Goal: Download file/media

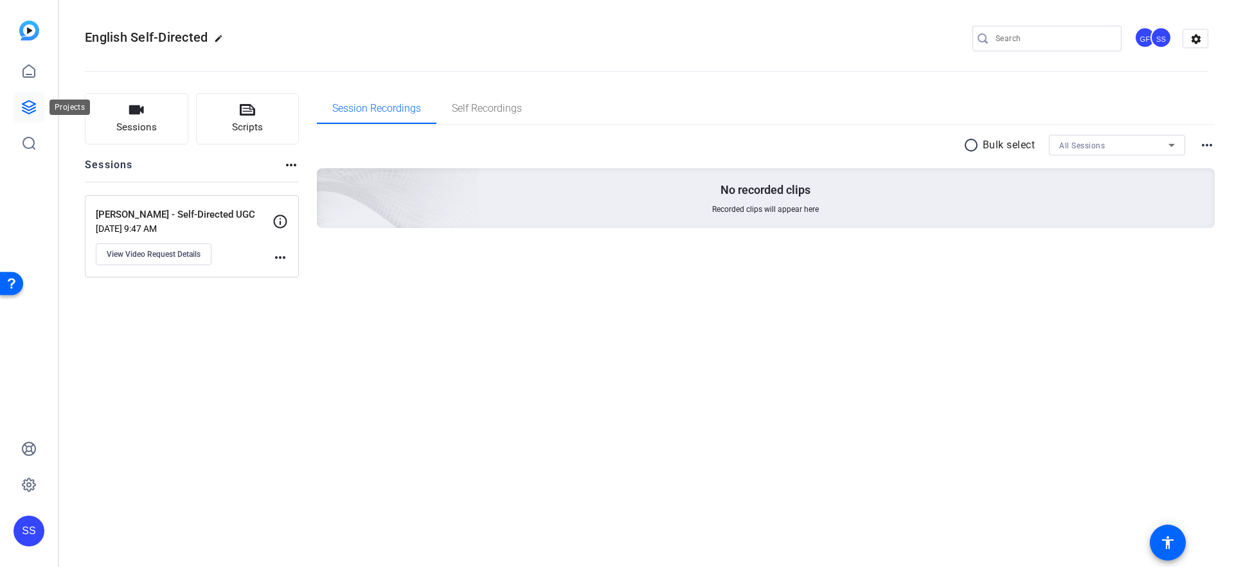
click at [37, 104] on link at bounding box center [28, 107] width 31 height 31
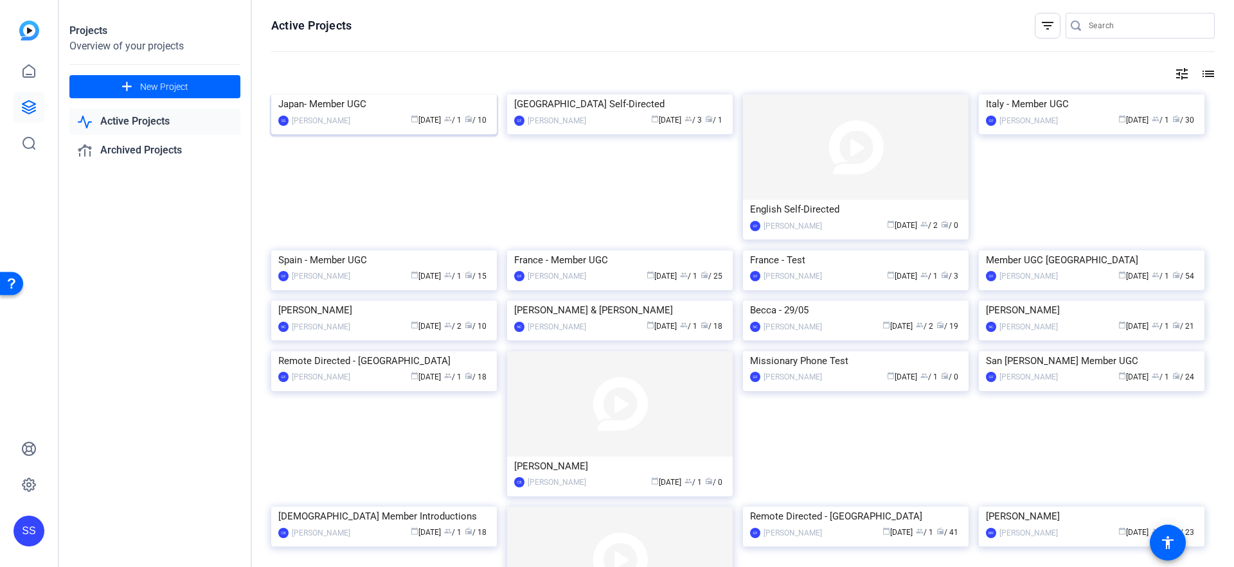
click at [307, 94] on img at bounding box center [384, 94] width 226 height 0
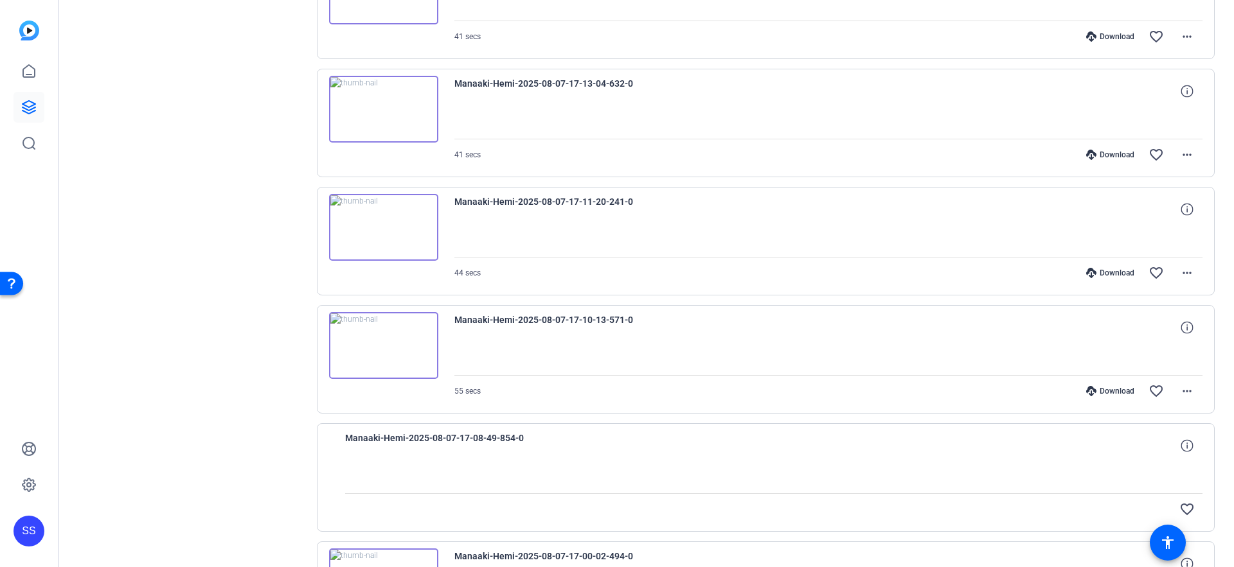
scroll to position [831, 0]
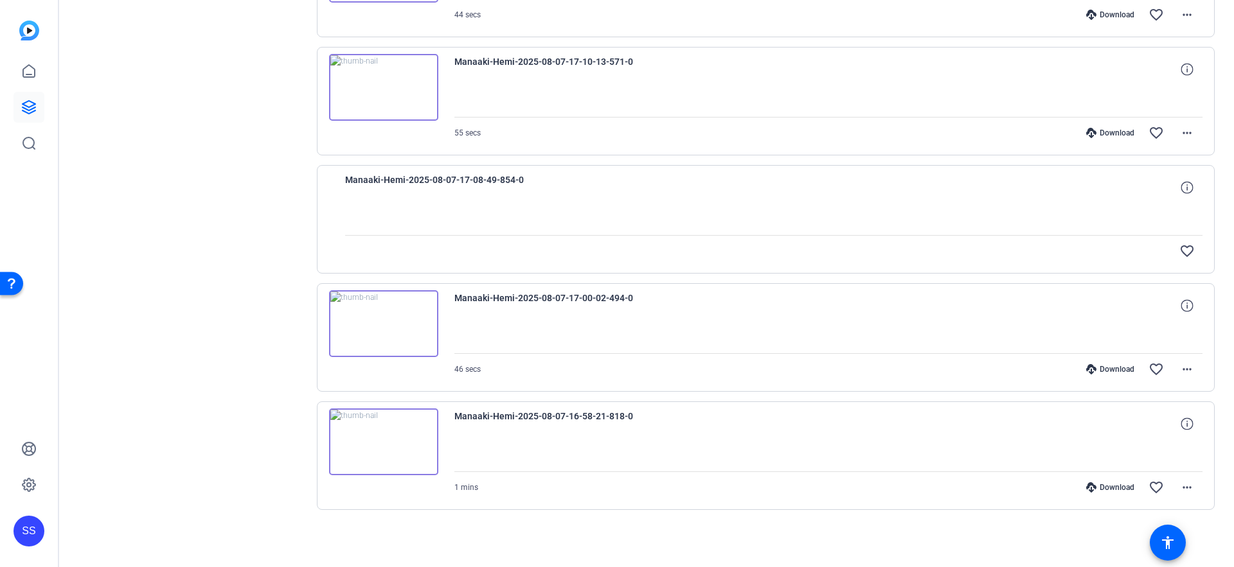
click at [414, 334] on img at bounding box center [383, 323] width 109 height 67
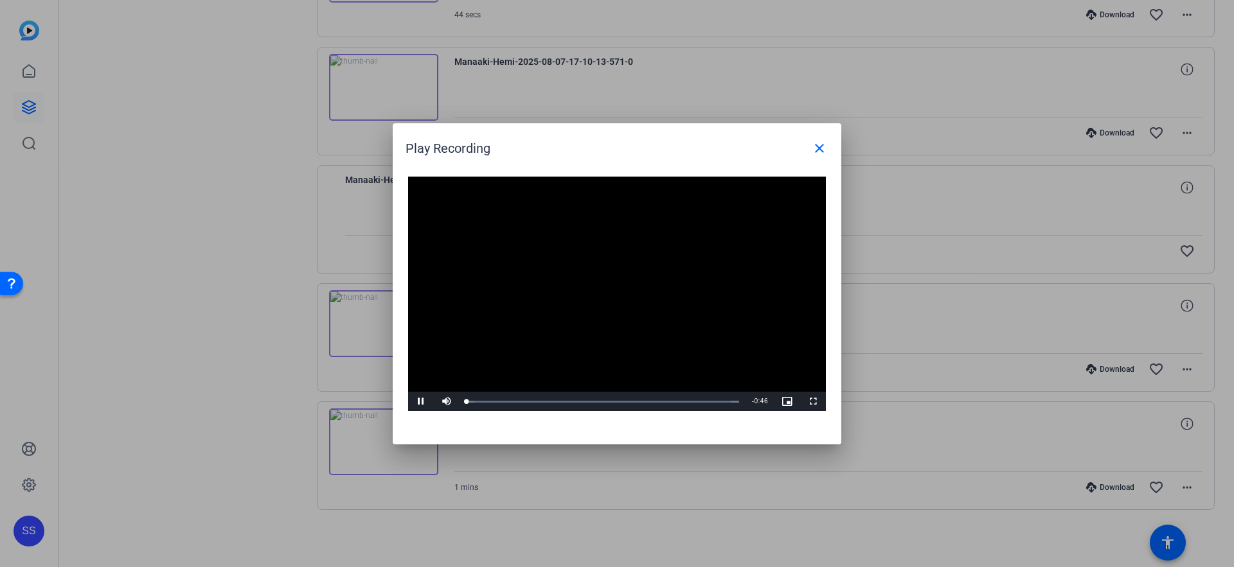
click at [591, 290] on video "Video Player" at bounding box center [617, 294] width 418 height 235
click at [416, 402] on span "Video Player" at bounding box center [421, 402] width 26 height 0
click at [809, 143] on span at bounding box center [819, 148] width 31 height 31
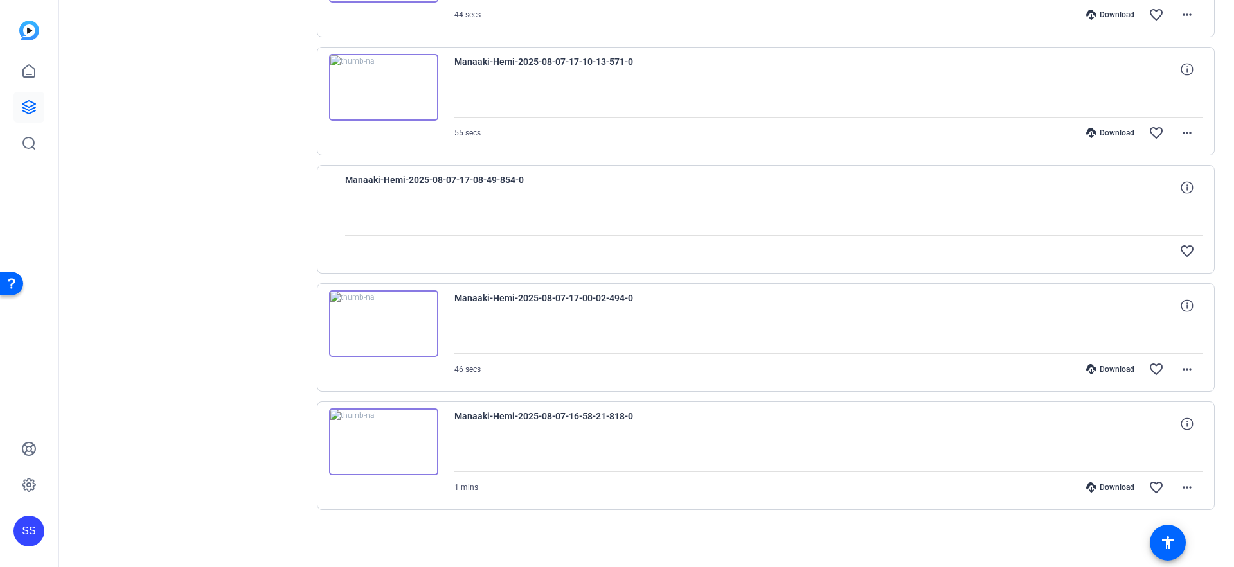
click at [391, 96] on img at bounding box center [383, 87] width 109 height 67
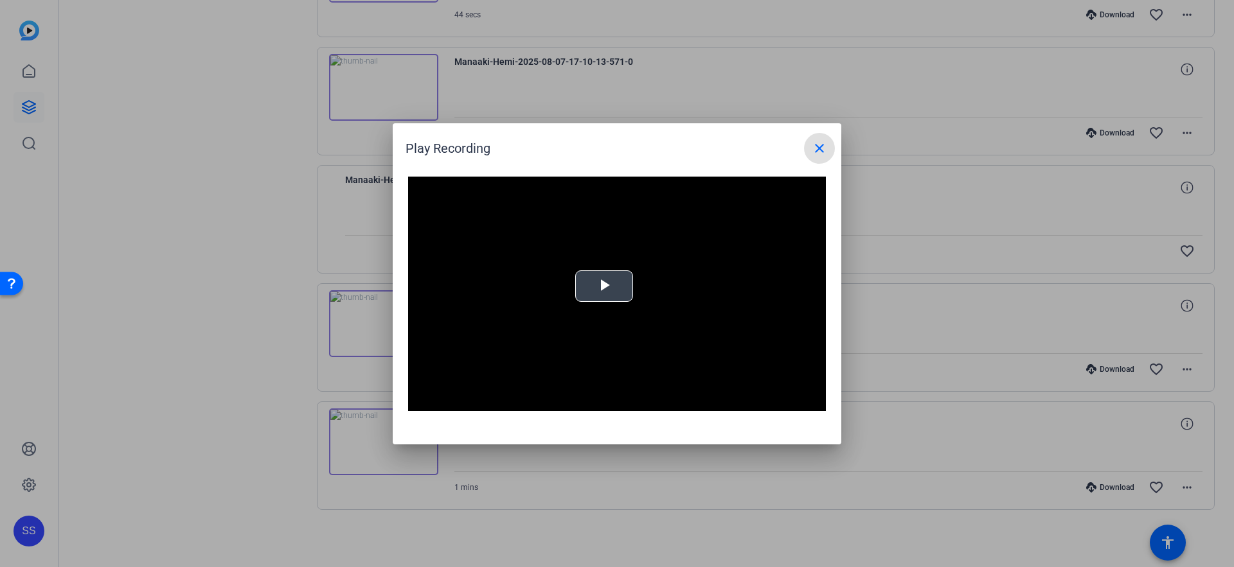
click at [602, 285] on div "Video Player is loading. Play Video Play Mute Current Time 0:00 / Duration -:- …" at bounding box center [617, 294] width 418 height 235
click at [819, 154] on mat-icon "close" at bounding box center [819, 148] width 15 height 15
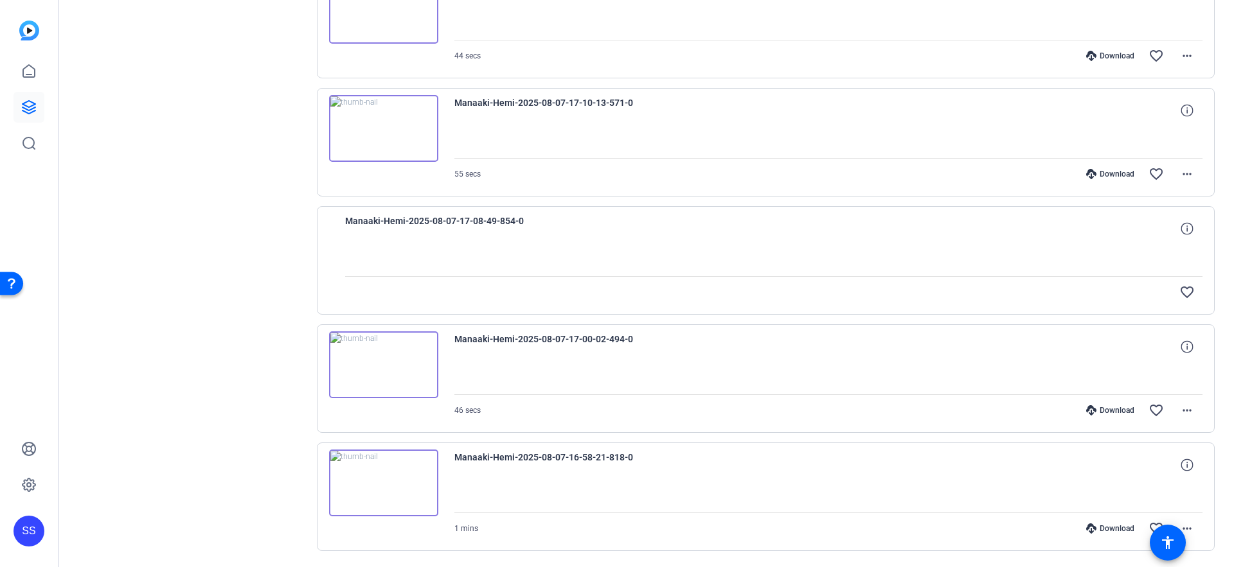
scroll to position [815, 0]
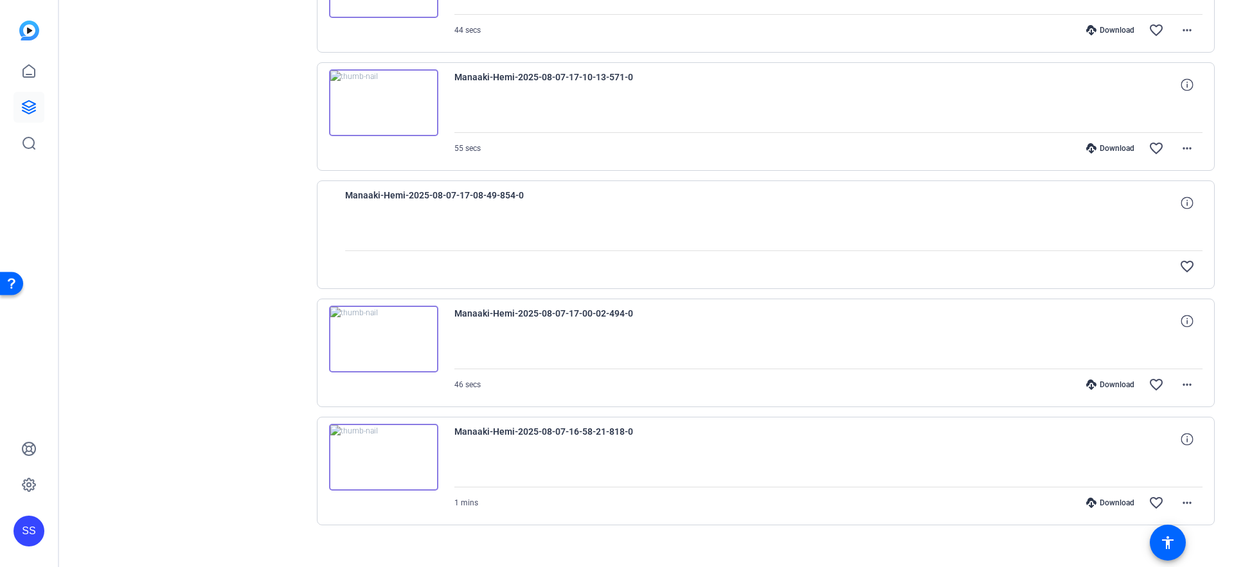
click at [406, 452] on img at bounding box center [383, 457] width 109 height 67
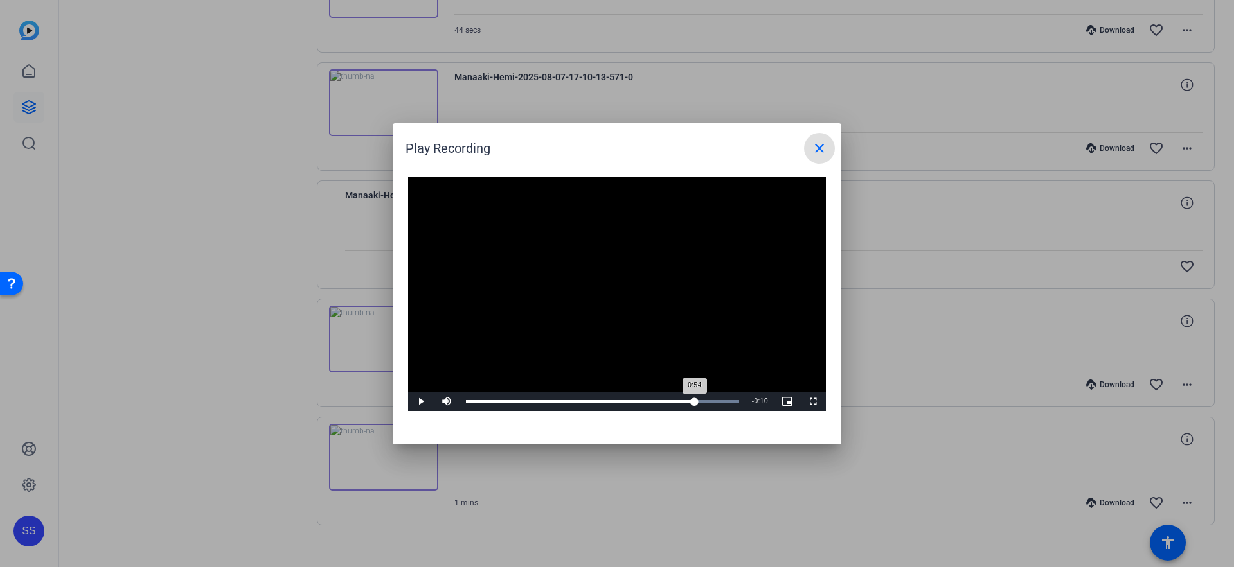
click at [695, 400] on div "Loaded : 100.00% 0:54 0:54" at bounding box center [602, 401] width 273 height 3
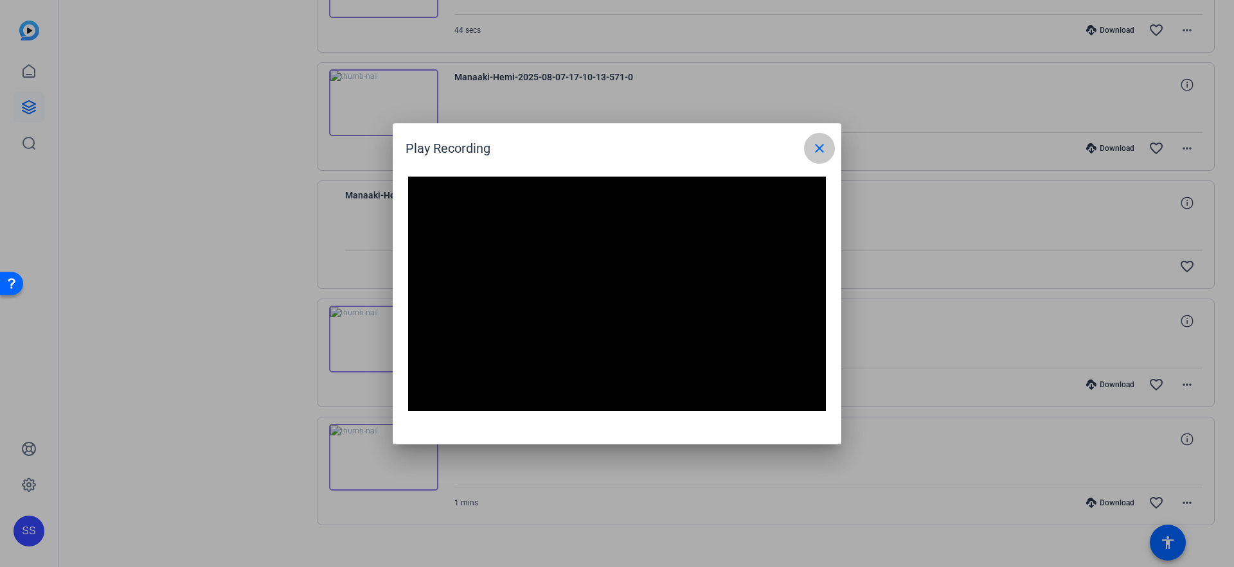
click at [815, 149] on mat-icon "close" at bounding box center [819, 148] width 15 height 15
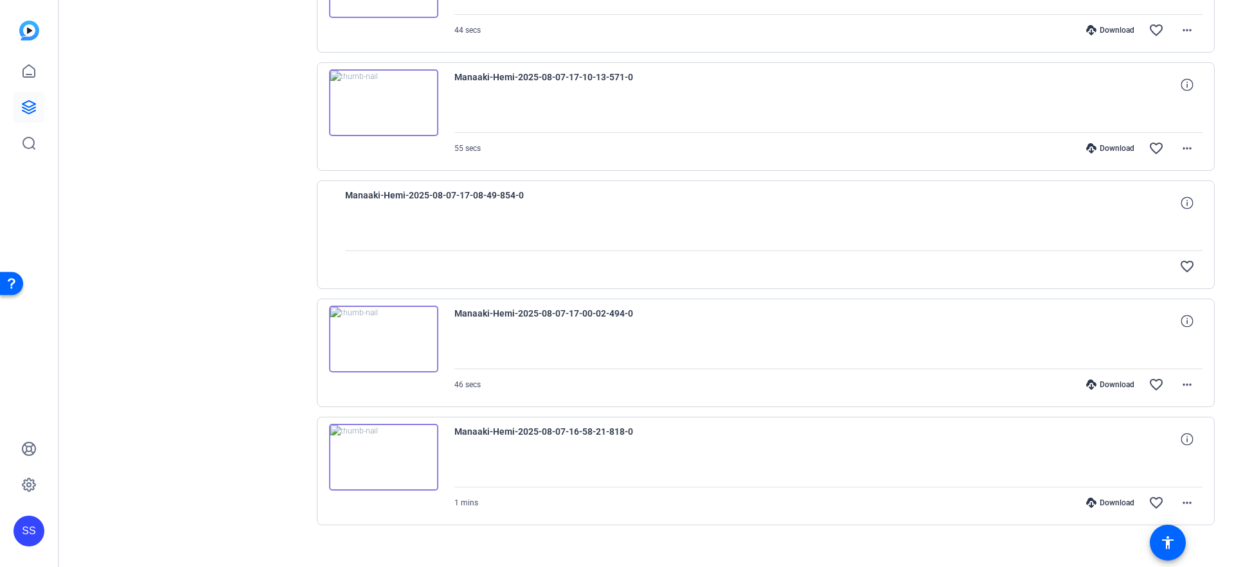
click at [1110, 386] on div "Download" at bounding box center [1110, 385] width 61 height 10
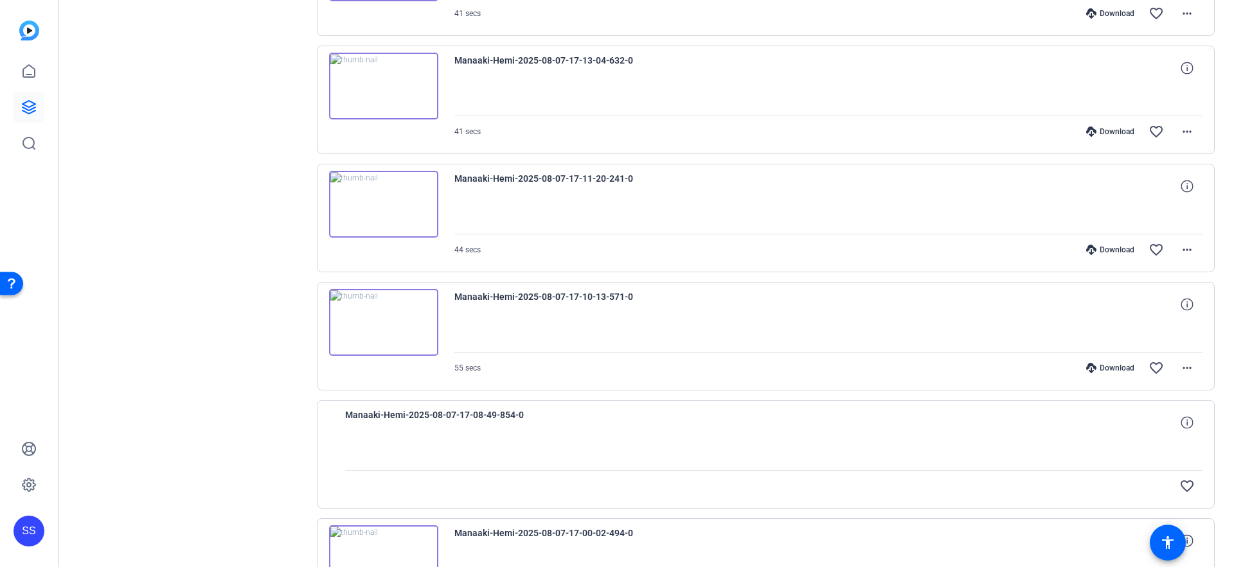
scroll to position [584, 0]
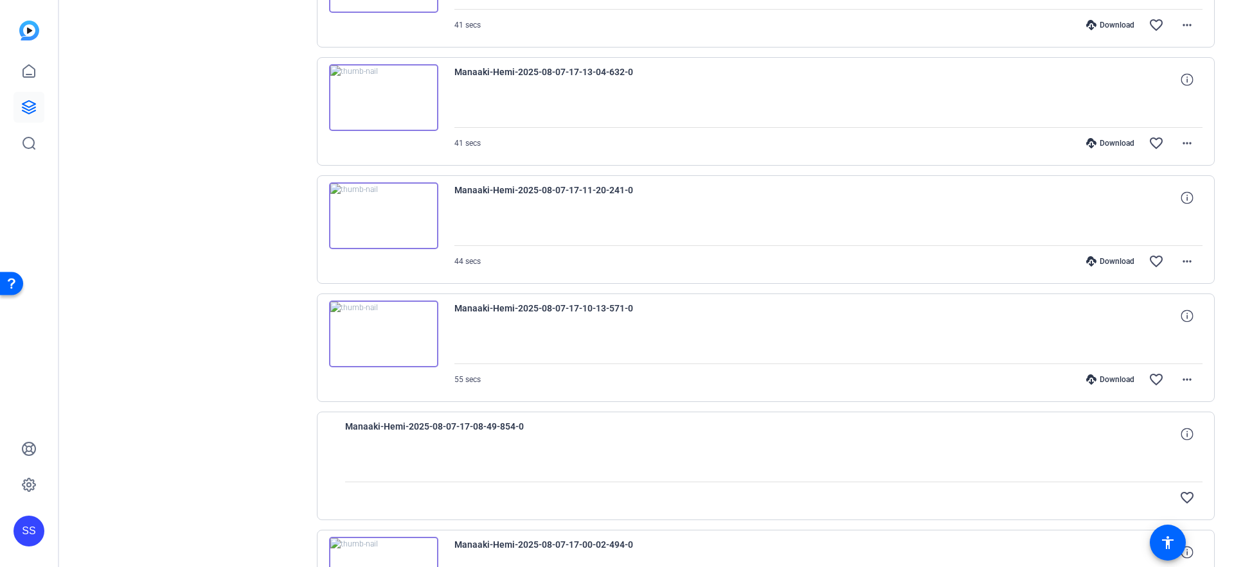
click at [1109, 261] on div "Download" at bounding box center [1110, 261] width 61 height 10
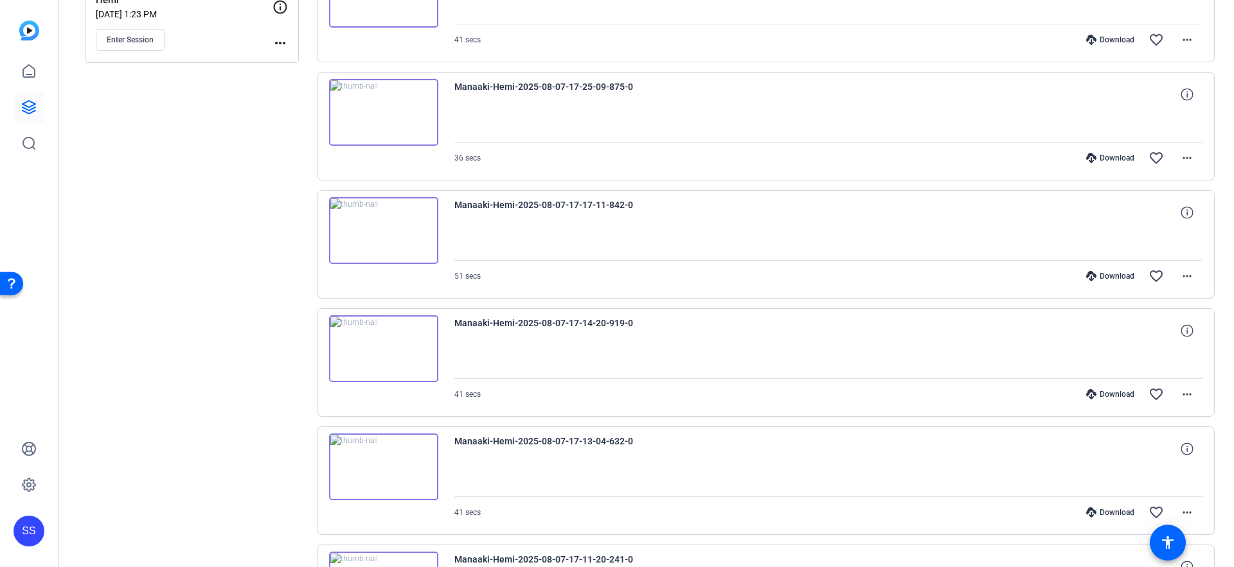
scroll to position [276, 0]
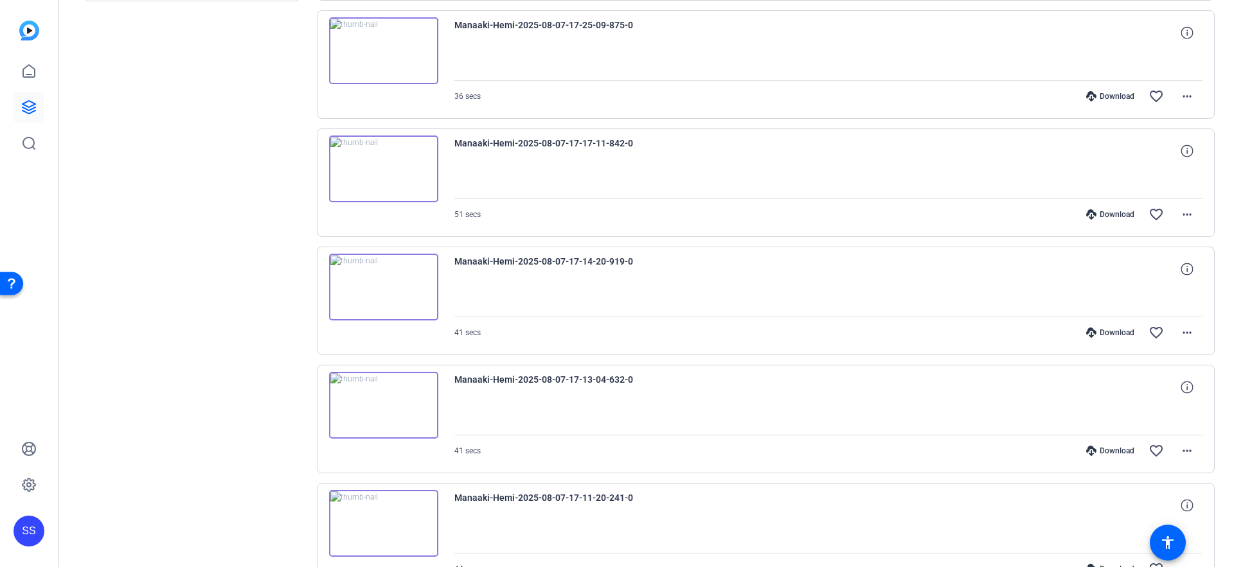
click at [403, 181] on img at bounding box center [383, 169] width 109 height 67
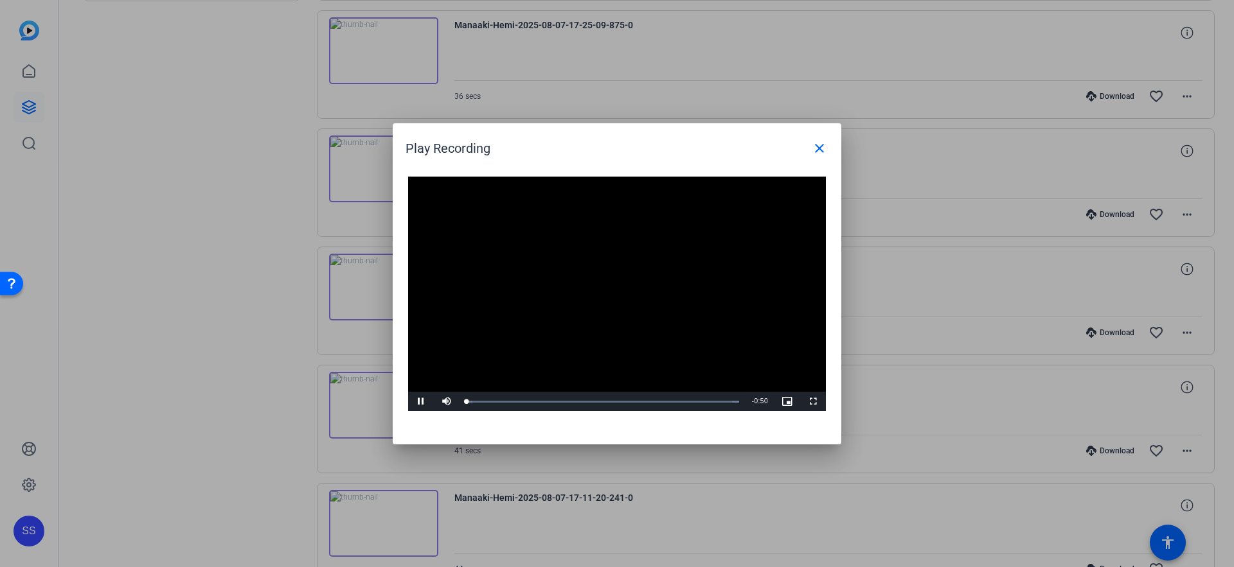
click at [603, 291] on video "Video Player" at bounding box center [617, 294] width 418 height 235
click at [422, 402] on span "Video Player" at bounding box center [421, 402] width 26 height 0
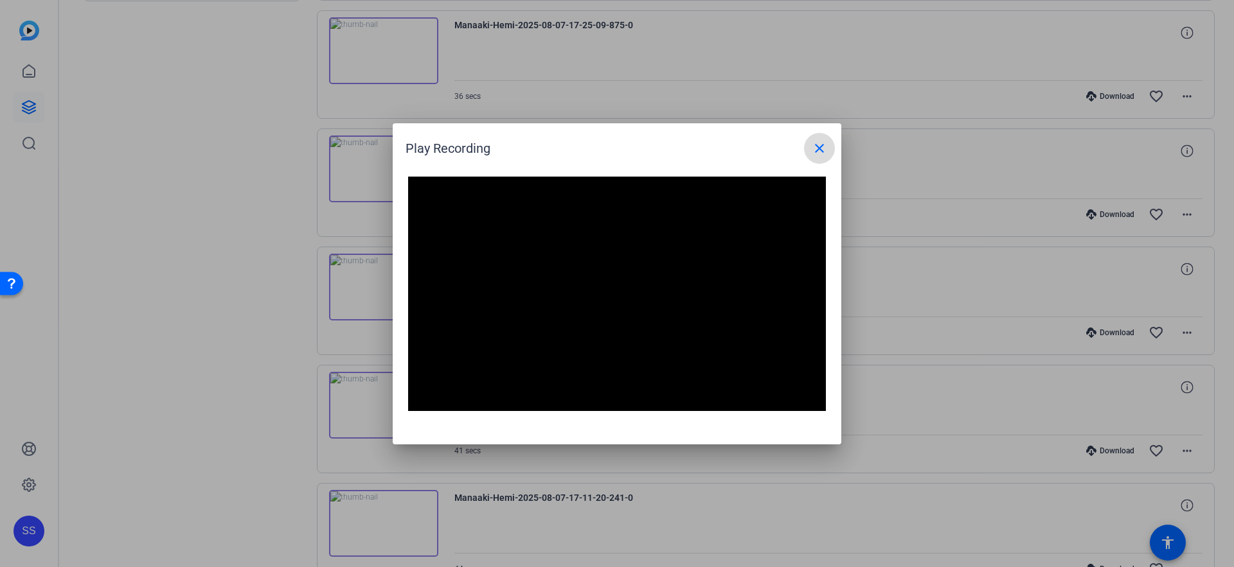
click at [824, 150] on mat-icon "close" at bounding box center [819, 148] width 15 height 15
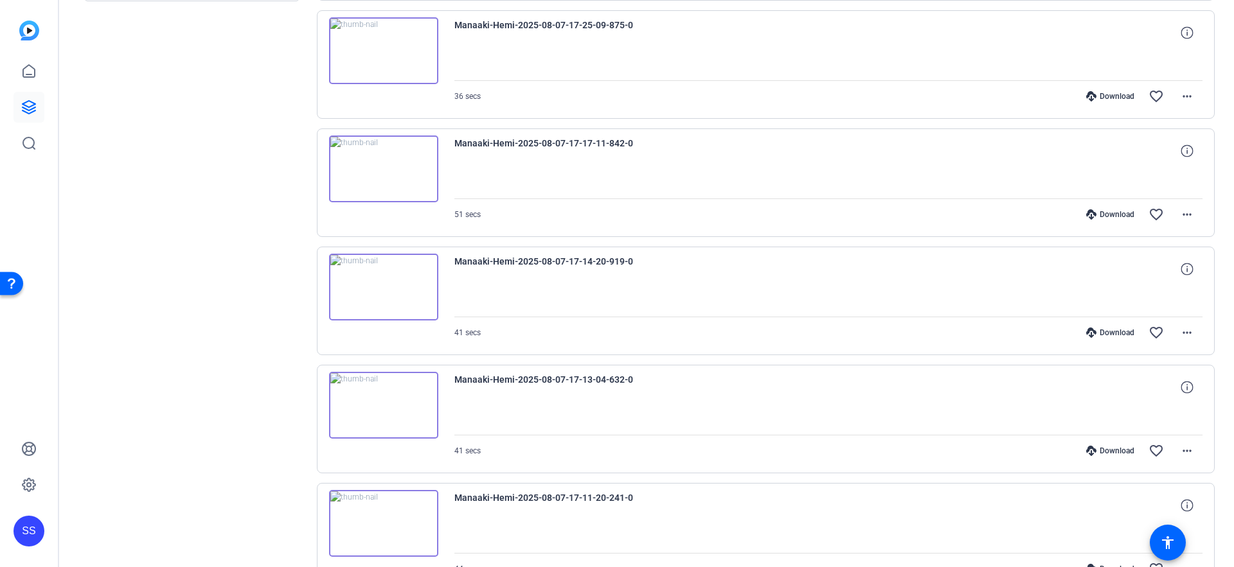
click at [1094, 215] on icon at bounding box center [1091, 214] width 10 height 10
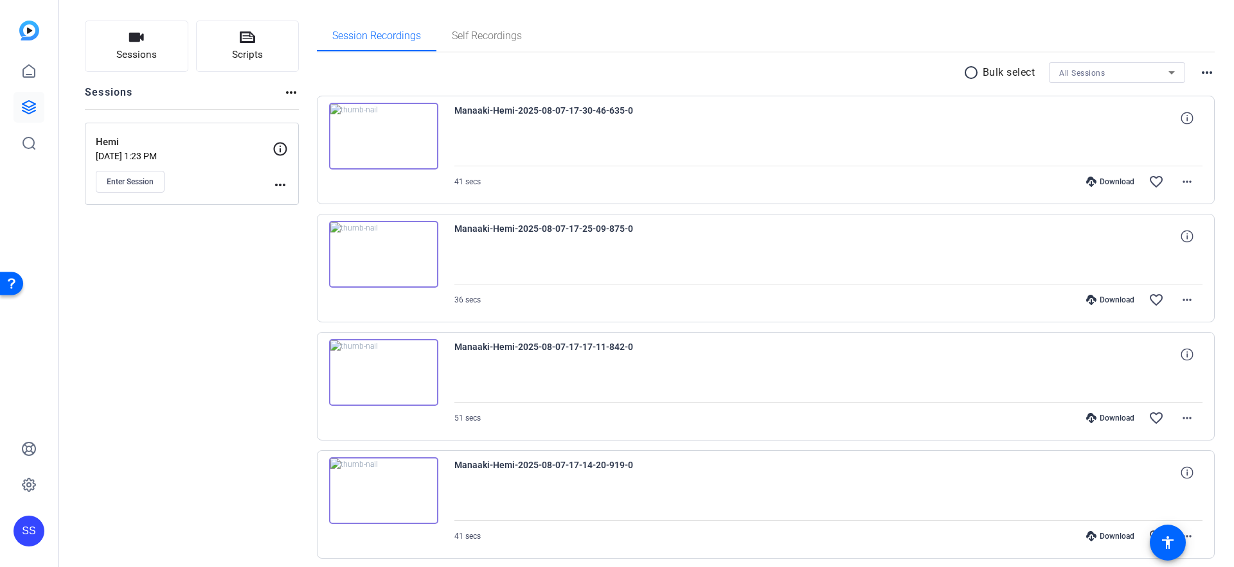
scroll to position [31, 0]
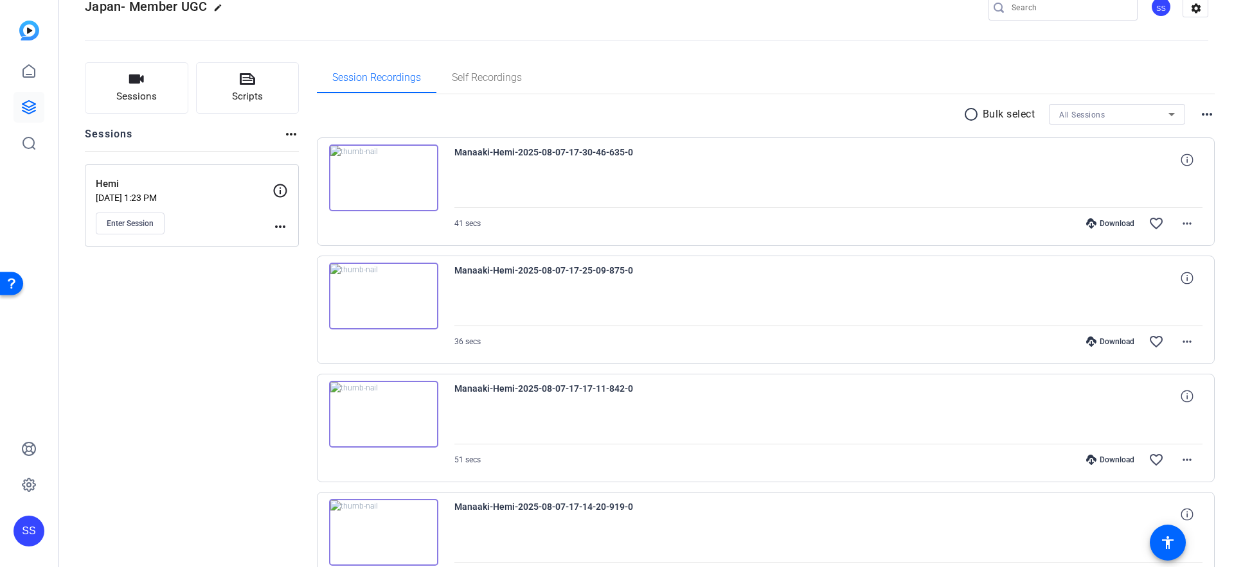
click at [398, 185] on img at bounding box center [383, 178] width 109 height 67
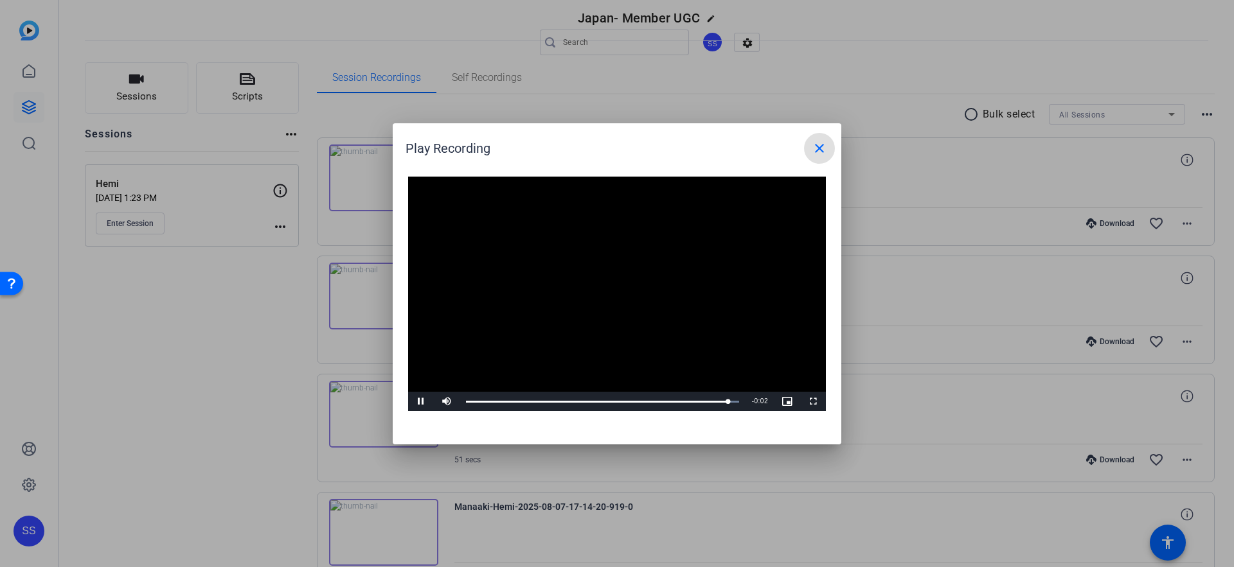
click at [814, 143] on mat-icon "close" at bounding box center [819, 148] width 15 height 15
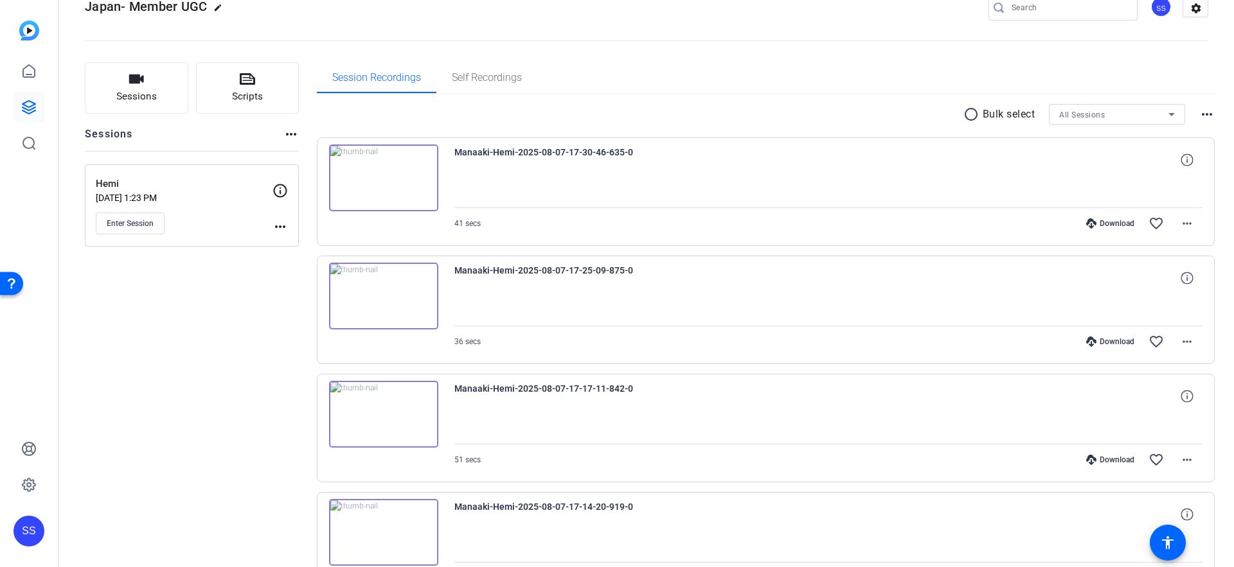
click at [1100, 220] on div "Download" at bounding box center [1110, 223] width 61 height 10
